Goal: Information Seeking & Learning: Learn about a topic

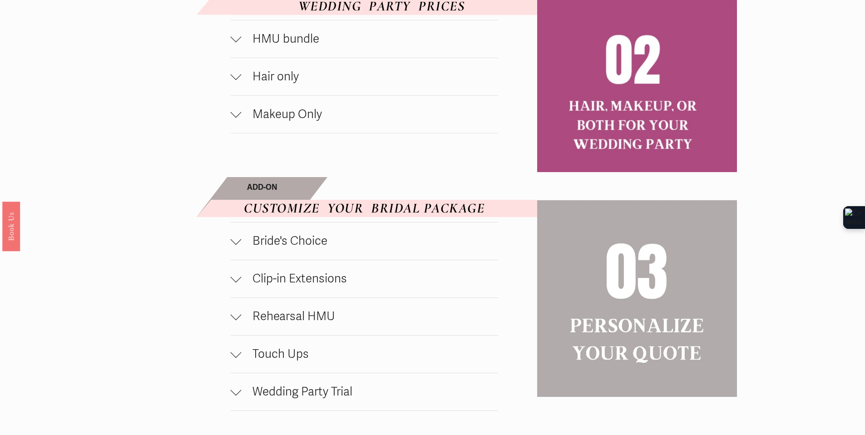
scroll to position [638, 0]
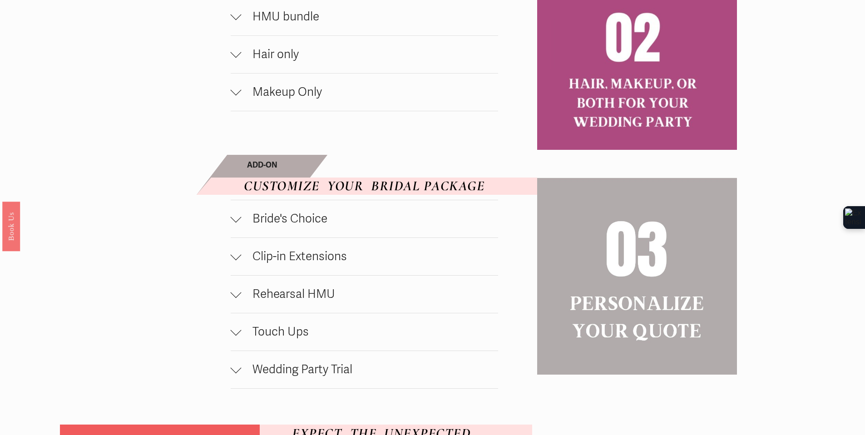
click at [283, 219] on span "Bride's Choice" at bounding box center [370, 219] width 257 height 15
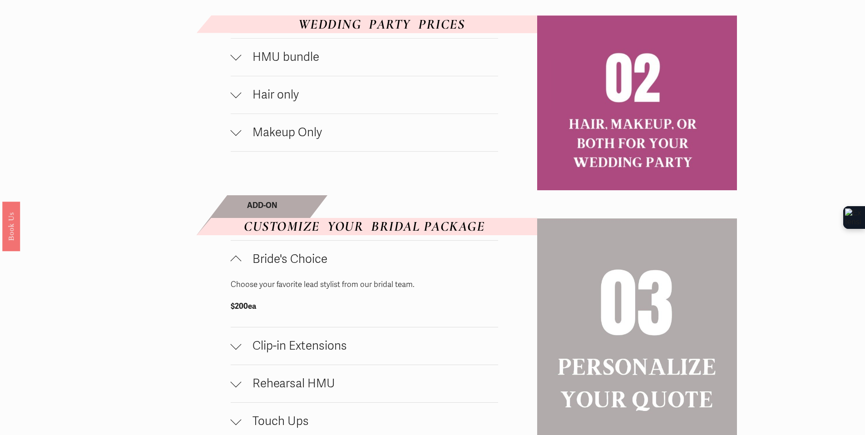
scroll to position [686, 0]
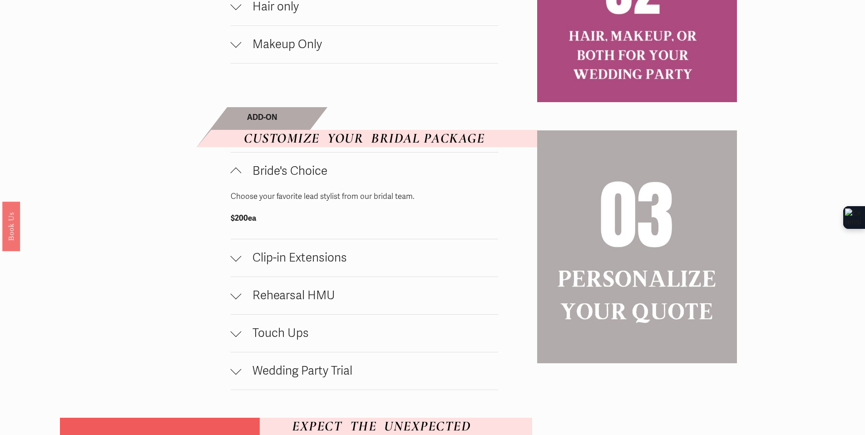
click at [315, 303] on span "Rehearsal HMU" at bounding box center [370, 295] width 257 height 15
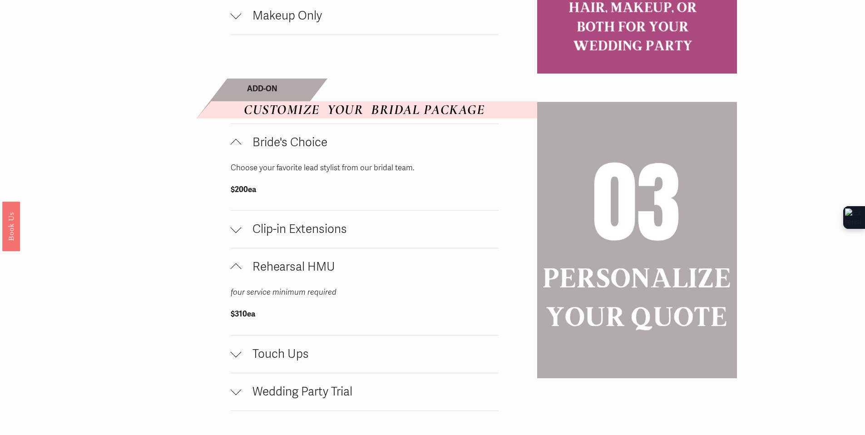
scroll to position [735, 0]
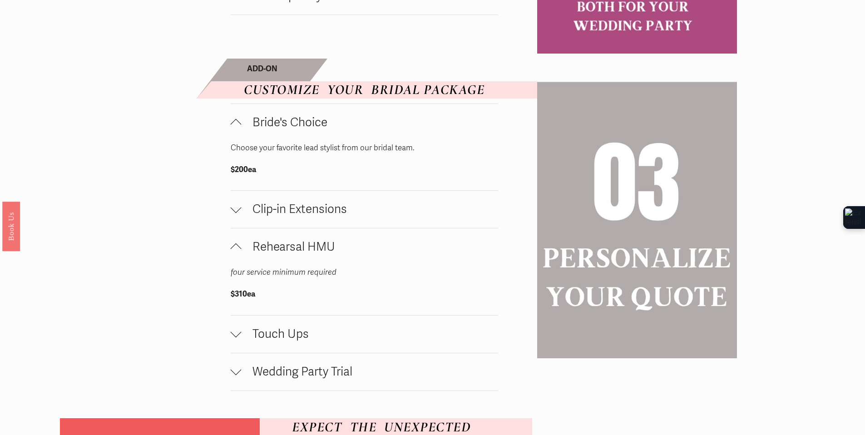
click at [309, 367] on button "Wedding Party Trial" at bounding box center [365, 371] width 268 height 37
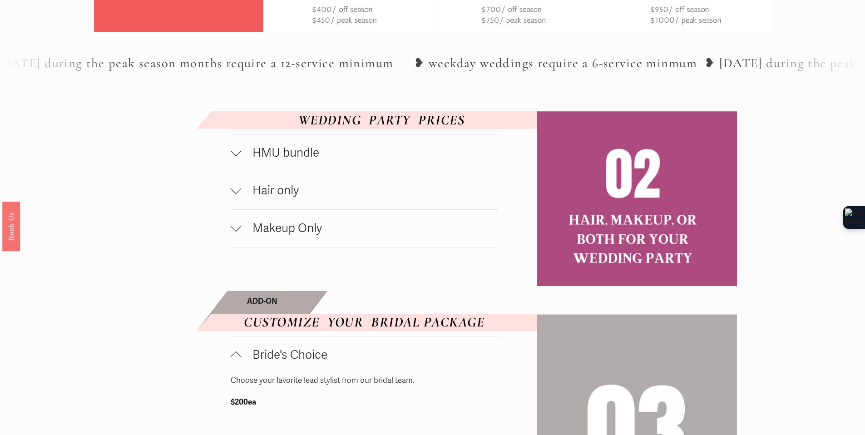
scroll to position [469, 0]
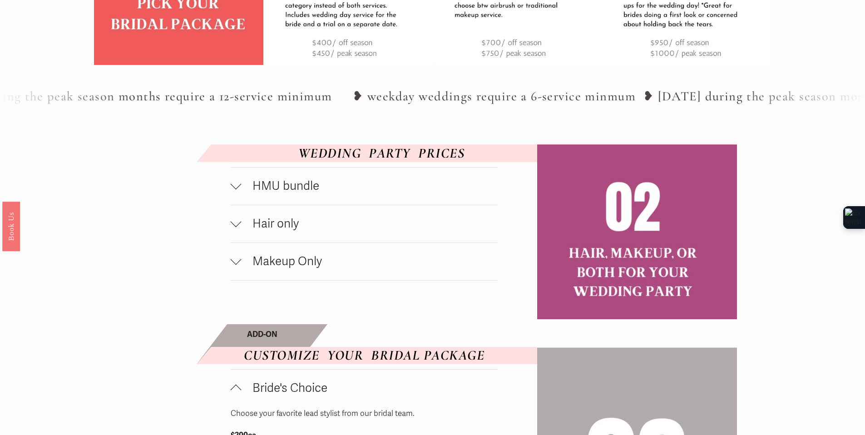
click at [288, 260] on span "Makeup Only" at bounding box center [370, 261] width 257 height 15
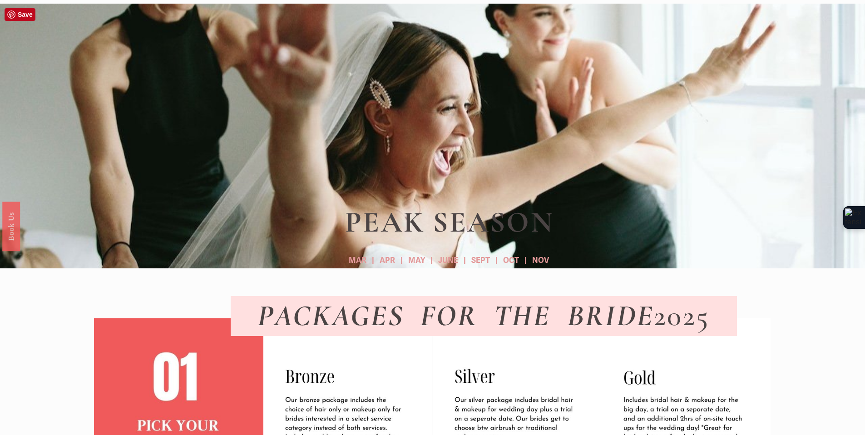
scroll to position [0, 0]
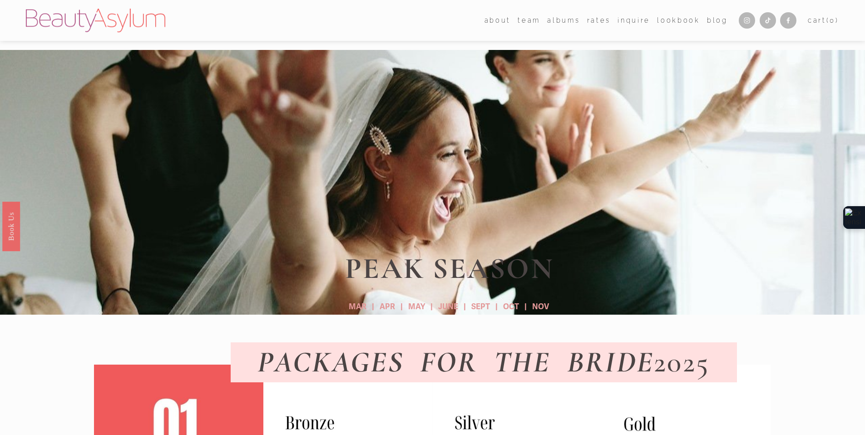
click at [673, 21] on link "Lookbook" at bounding box center [678, 20] width 43 height 13
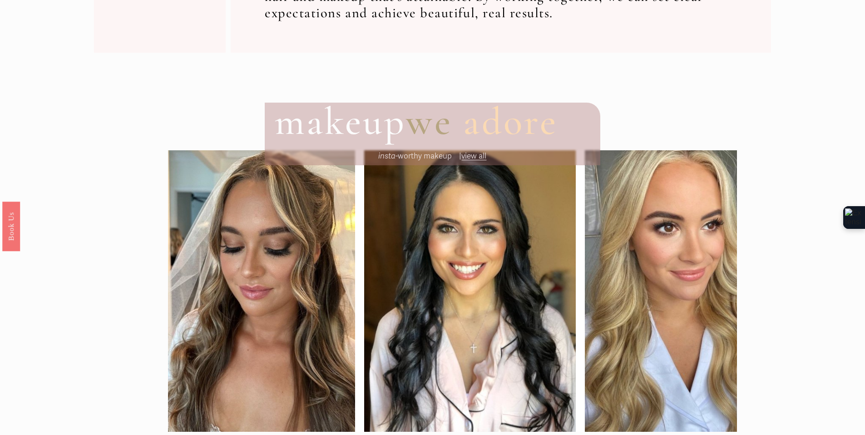
scroll to position [661, 0]
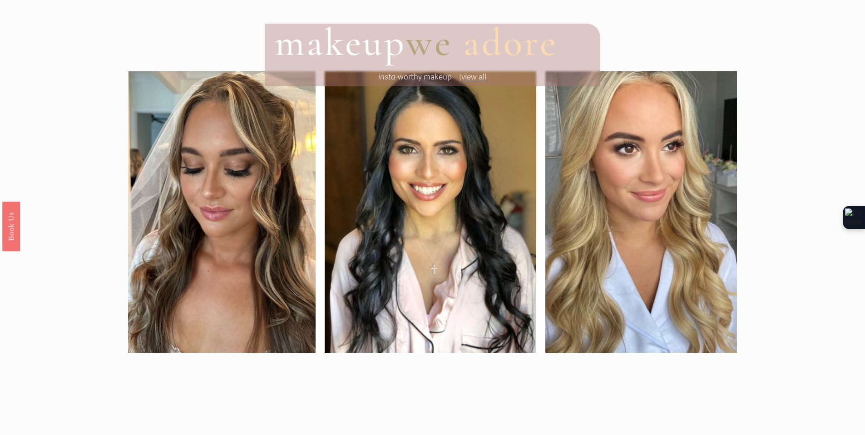
click at [482, 82] on span "view all" at bounding box center [474, 77] width 25 height 10
